Goal: Information Seeking & Learning: Learn about a topic

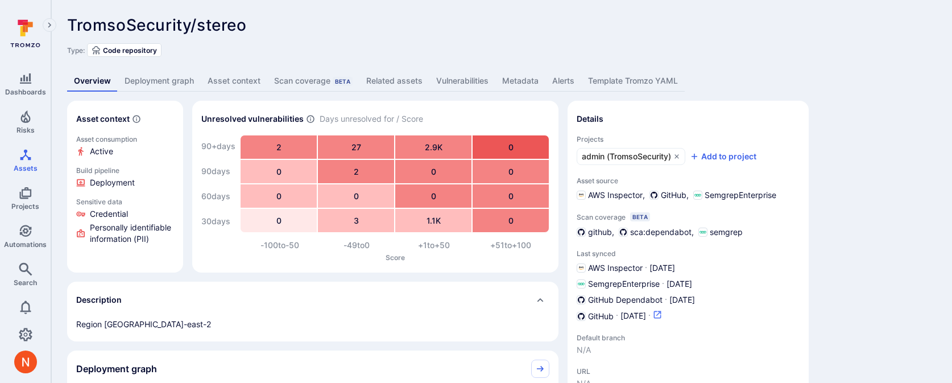
click at [661, 317] on icon "Open in GitHub dashboard" at bounding box center [657, 314] width 7 height 7
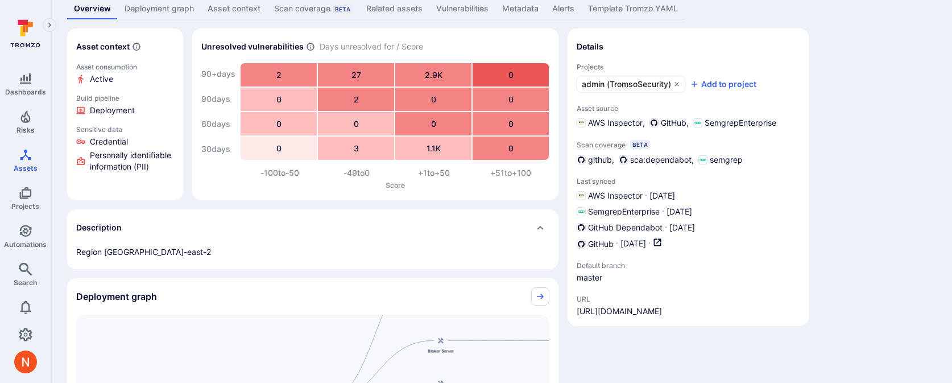
scroll to position [77, 0]
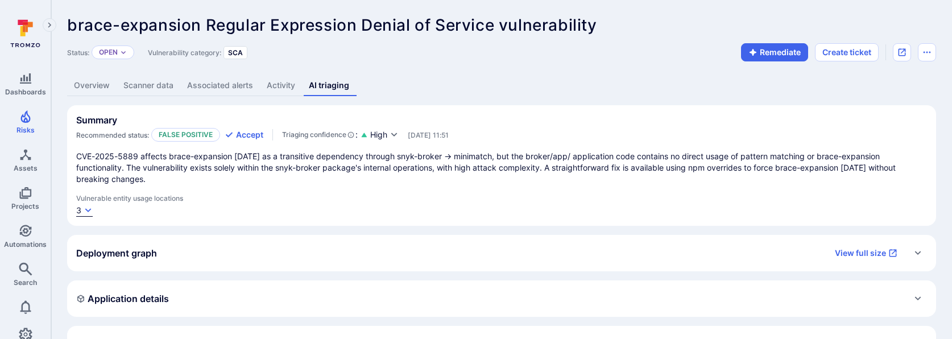
click at [77, 205] on div "3" at bounding box center [78, 210] width 5 height 11
click at [102, 221] on link "accept.json:5-10" at bounding box center [124, 221] width 63 height 10
click at [156, 230] on link "index.js:2-3, 4, 7, 16" at bounding box center [130, 233] width 75 height 10
click at [158, 245] on link "broker/app/package.json" at bounding box center [140, 245] width 95 height 10
click at [309, 230] on div at bounding box center [476, 169] width 952 height 339
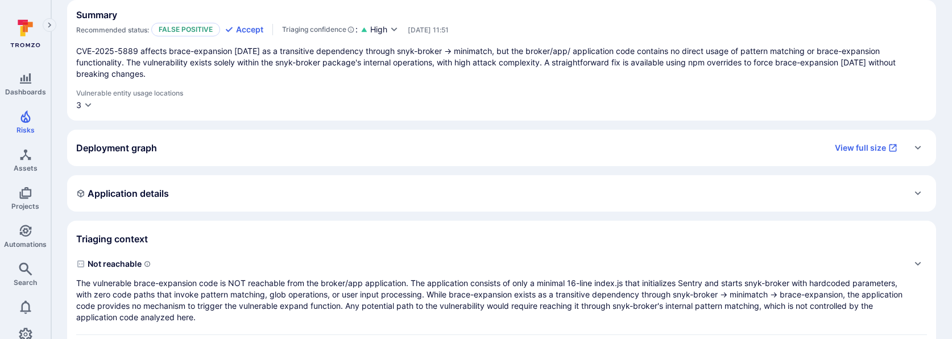
scroll to position [274, 0]
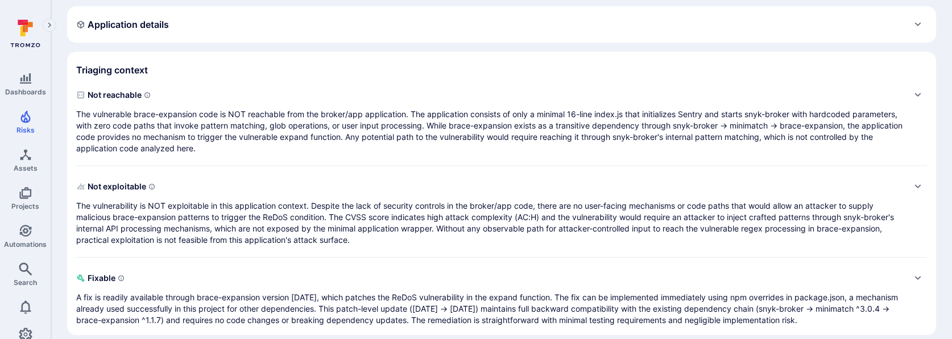
click at [297, 126] on p "The vulnerable brace-expansion code is NOT reachable from the broker/app applic…" at bounding box center [490, 131] width 828 height 45
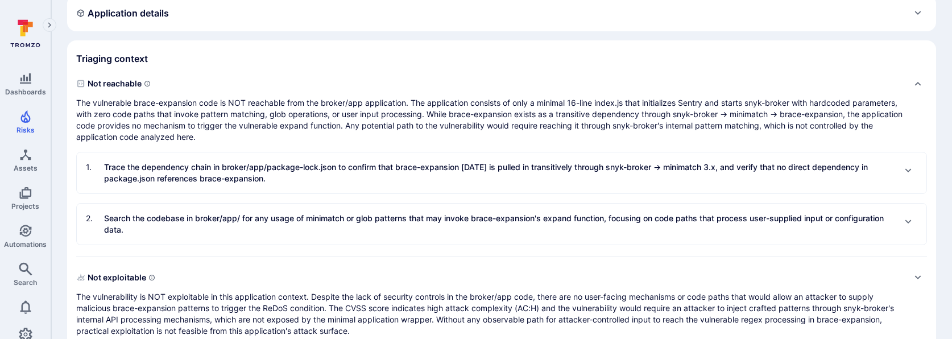
click at [294, 161] on p "Trace the dependency chain in broker/app/package-lock.json to confirm that brac…" at bounding box center [499, 172] width 790 height 23
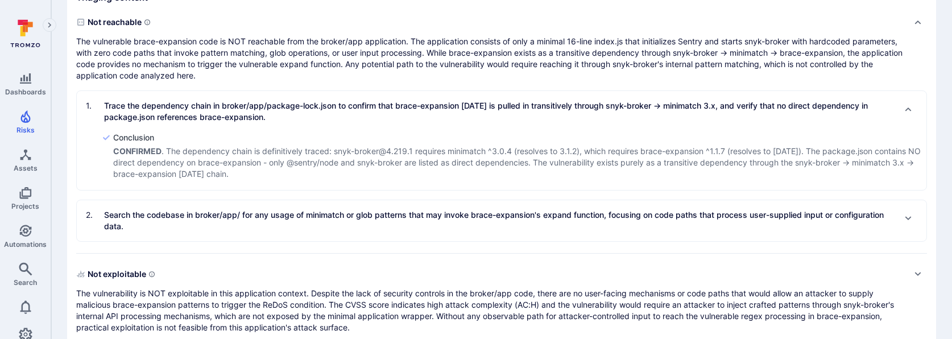
scroll to position [377, 0]
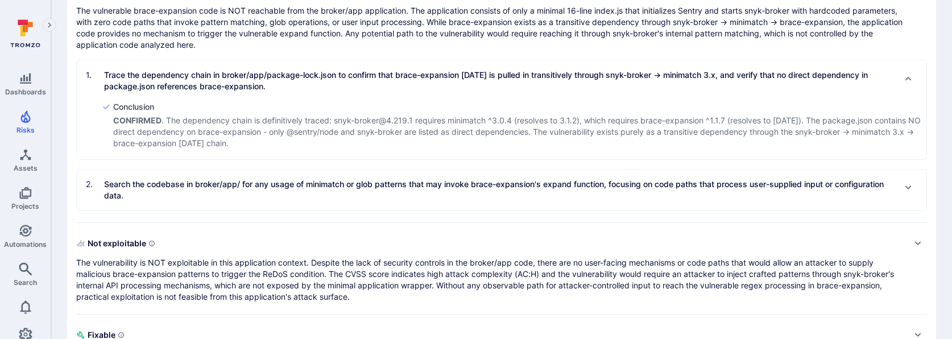
click at [293, 181] on p "Search the codebase in broker/app/ for any usage of minimatch or glob patterns …" at bounding box center [499, 189] width 790 height 23
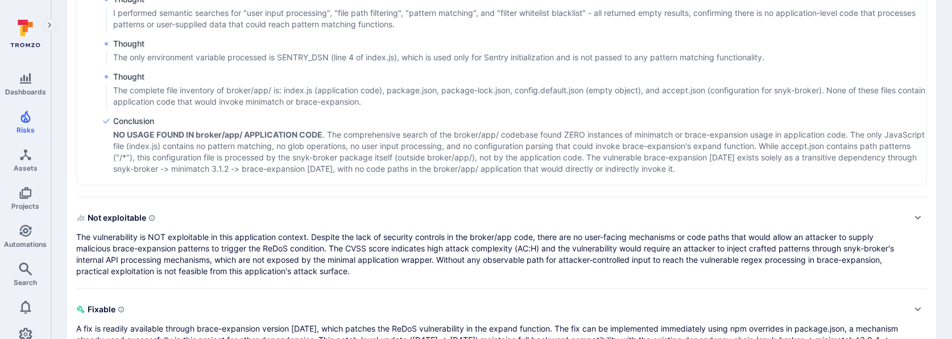
click at [291, 252] on p "The vulnerability is NOT exploitable in this application context. Despite the l…" at bounding box center [490, 253] width 828 height 45
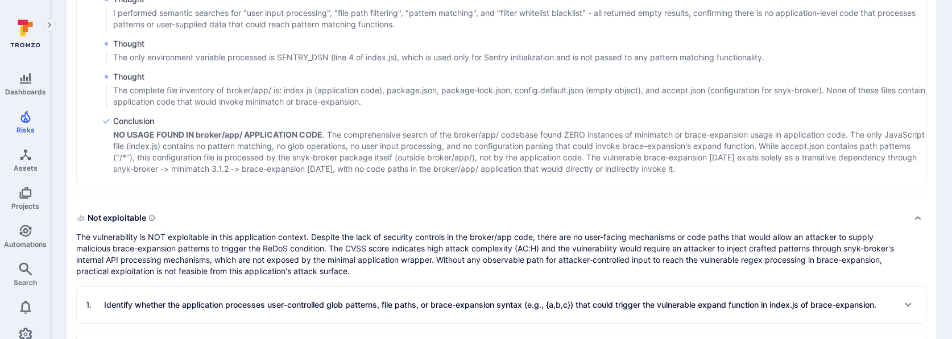
scroll to position [1013, 0]
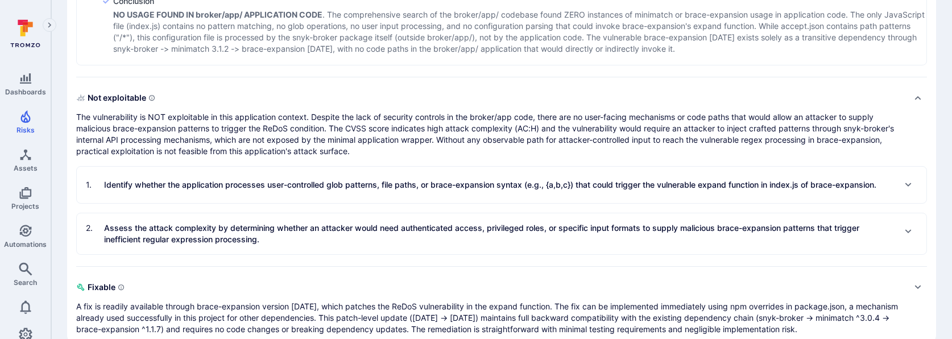
click at [280, 182] on div "1 . Identify whether the application processes user-controlled glob patterns, f…" at bounding box center [501, 185] width 849 height 36
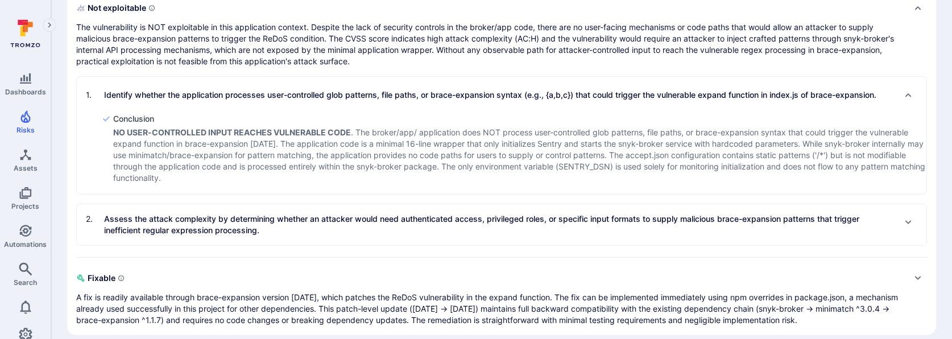
click at [280, 213] on p "Assess the attack complexity by determining whether an attacker would need auth…" at bounding box center [499, 224] width 790 height 23
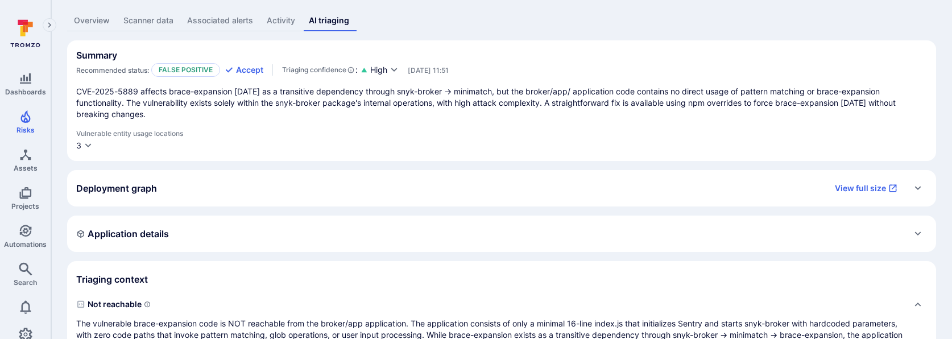
scroll to position [0, 0]
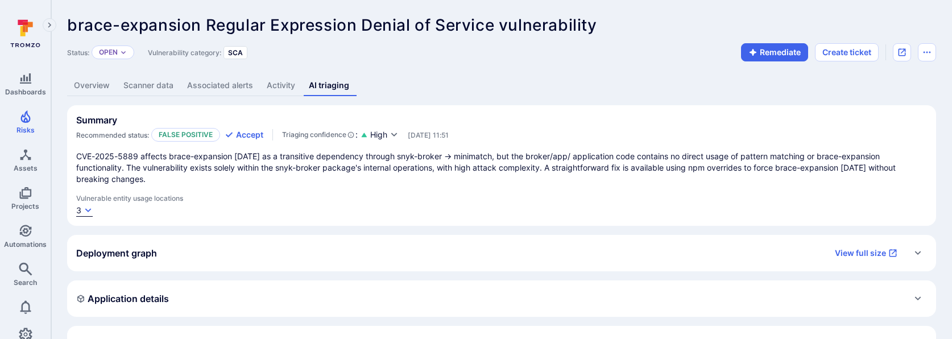
click at [86, 205] on button "3" at bounding box center [84, 211] width 16 height 12
click at [356, 202] on div at bounding box center [476, 169] width 952 height 339
click at [84, 206] on icon "button" at bounding box center [88, 210] width 9 height 9
